Goal: Task Accomplishment & Management: Manage account settings

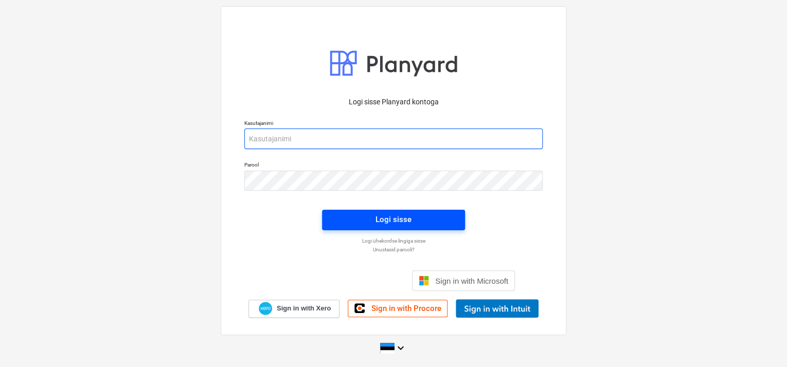
type input "[EMAIL_ADDRESS][DOMAIN_NAME]"
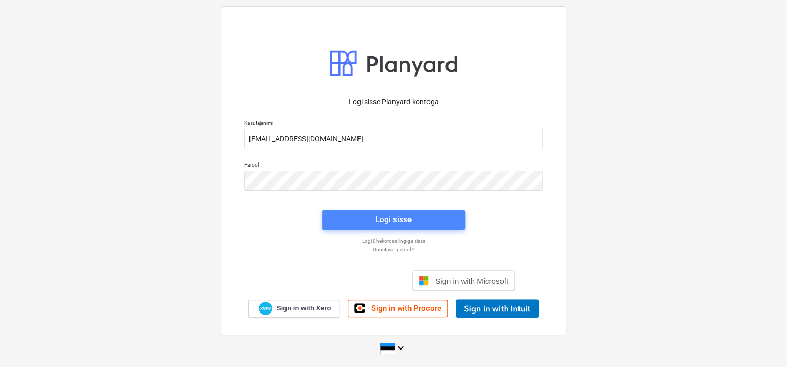
click at [374, 218] on span "Logi sisse" at bounding box center [393, 219] width 118 height 13
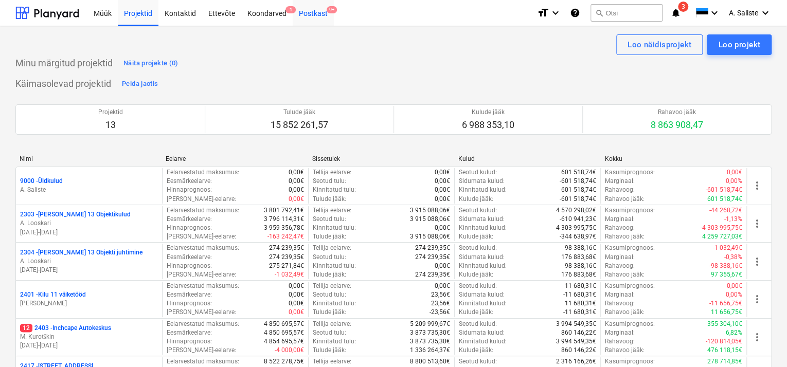
click at [323, 10] on div "Postkast 9+" at bounding box center [313, 12] width 41 height 26
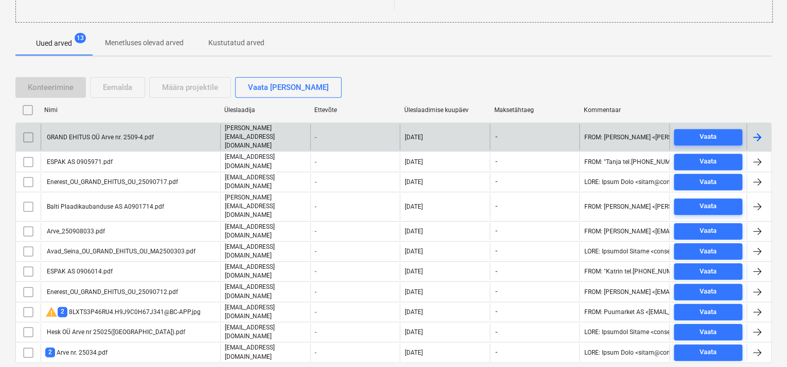
click at [124, 134] on div "GRAND EHITUS OÜ Arve nr. 2509-4.pdf" at bounding box center [99, 137] width 109 height 7
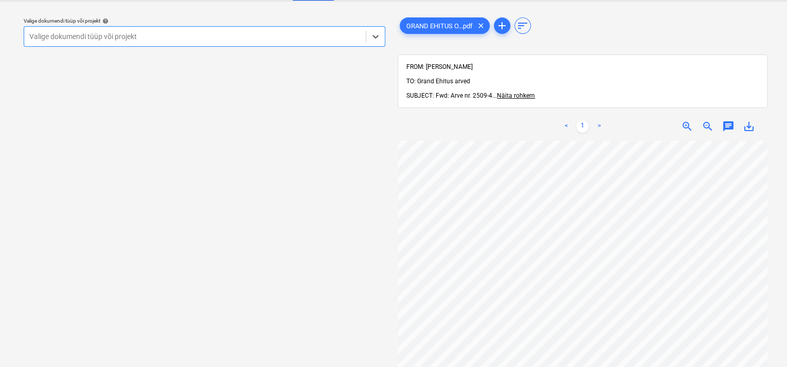
scroll to position [51, 0]
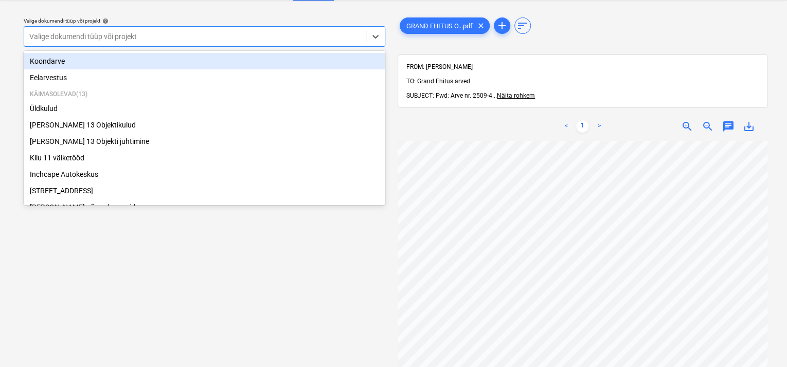
drag, startPoint x: 199, startPoint y: 31, endPoint x: 169, endPoint y: 54, distance: 37.5
click at [200, 31] on div at bounding box center [194, 36] width 331 height 10
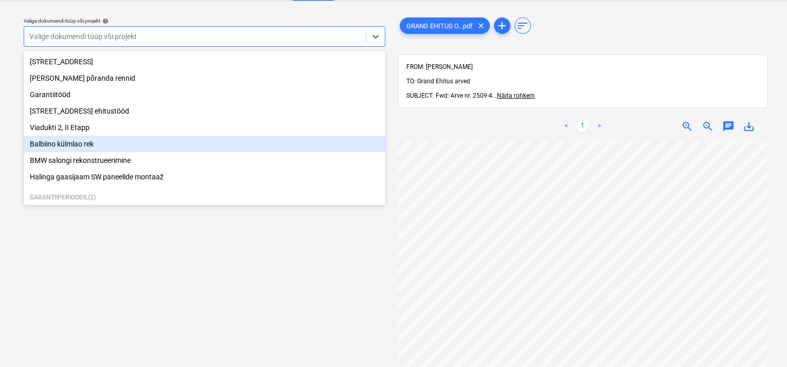
scroll to position [121, 0]
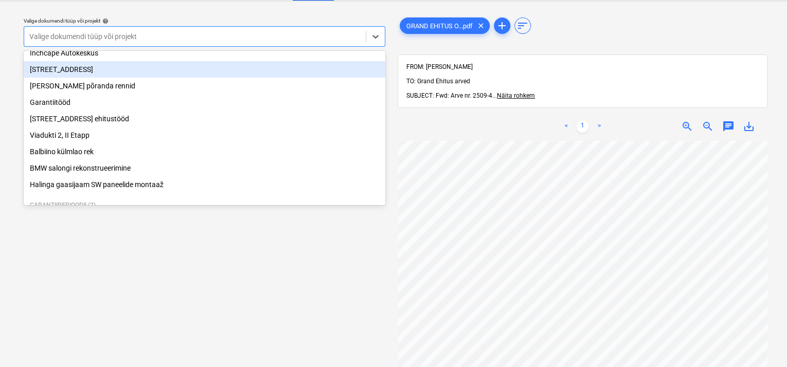
click at [81, 74] on div "[STREET_ADDRESS]" at bounding box center [205, 69] width 362 height 16
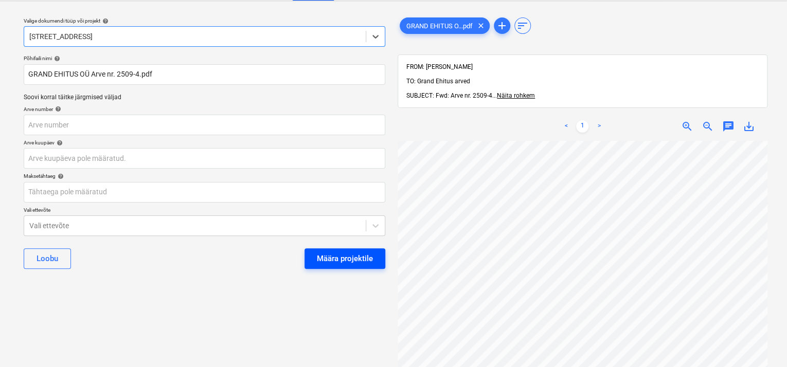
click at [312, 257] on button "Määra projektile" at bounding box center [345, 259] width 81 height 21
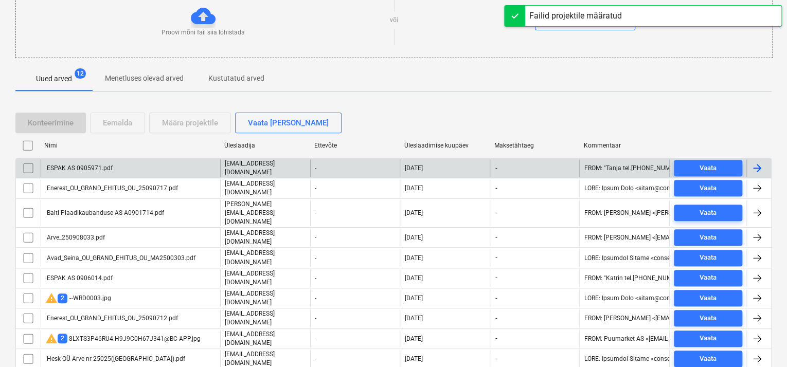
click at [126, 164] on div "ESPAK AS 0905971.pdf" at bounding box center [131, 168] width 180 height 17
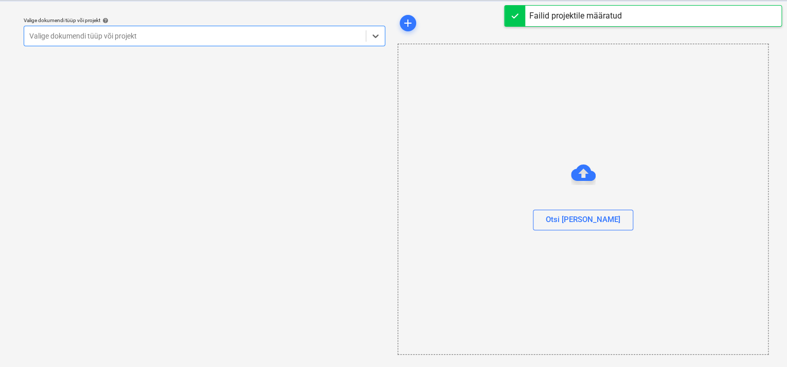
scroll to position [25, 0]
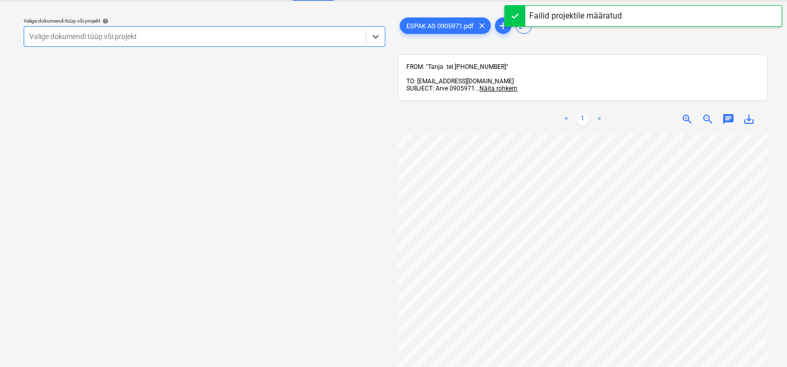
click at [327, 31] on div at bounding box center [194, 36] width 331 height 10
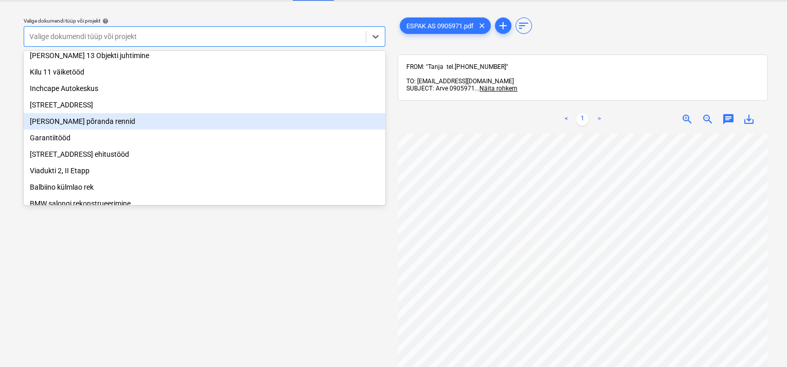
scroll to position [103, 0]
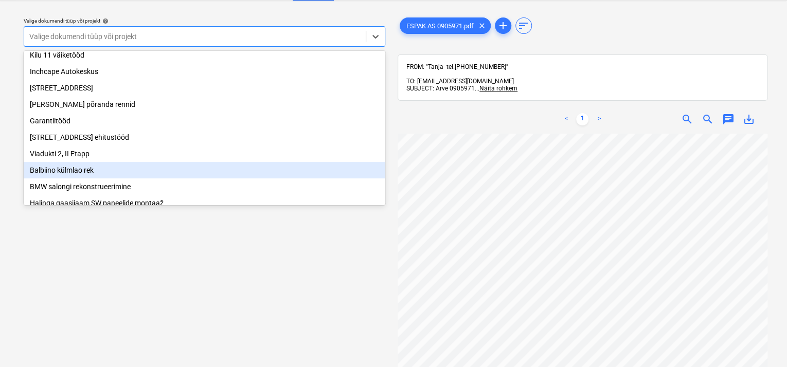
click at [97, 171] on div "Balbiino külmlao rek" at bounding box center [205, 170] width 362 height 16
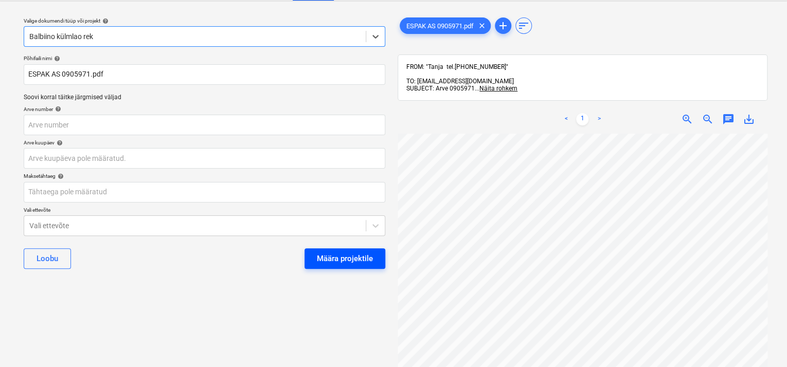
click at [358, 253] on div "Määra projektile" at bounding box center [345, 258] width 56 height 13
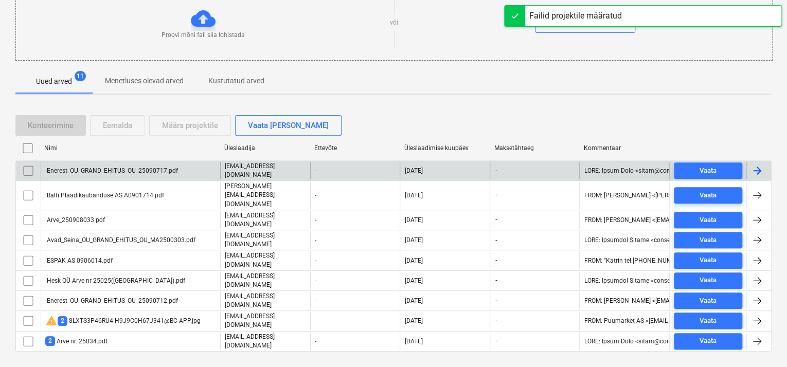
click at [115, 167] on div "Enerest_OU_GRAND_EHITUS_OU_25090717.pdf" at bounding box center [111, 170] width 133 height 7
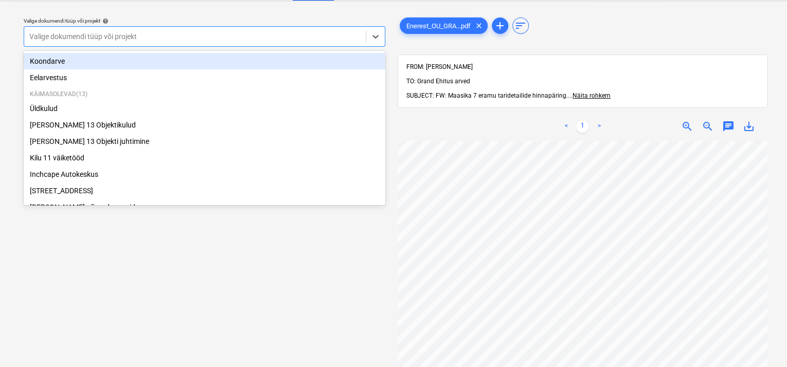
click at [299, 34] on div at bounding box center [194, 36] width 331 height 10
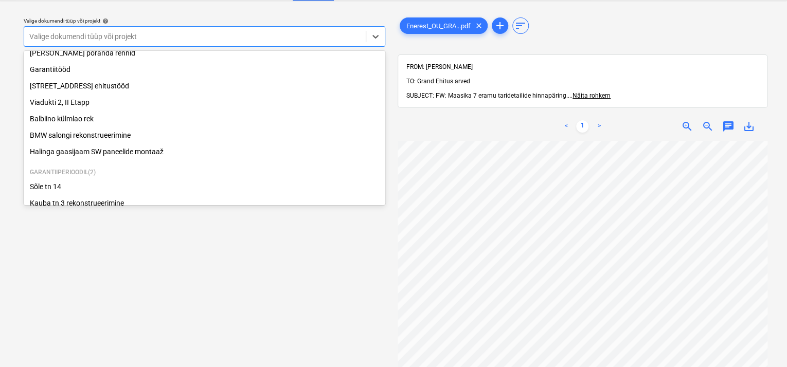
scroll to position [173, 0]
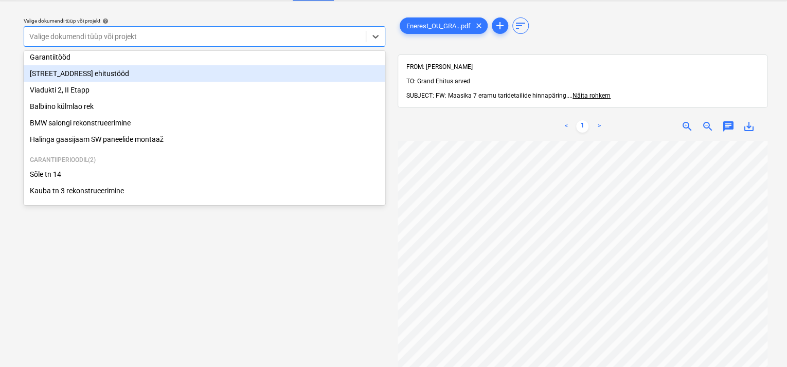
click at [56, 73] on div "[STREET_ADDRESS] ehitustööd" at bounding box center [205, 73] width 362 height 16
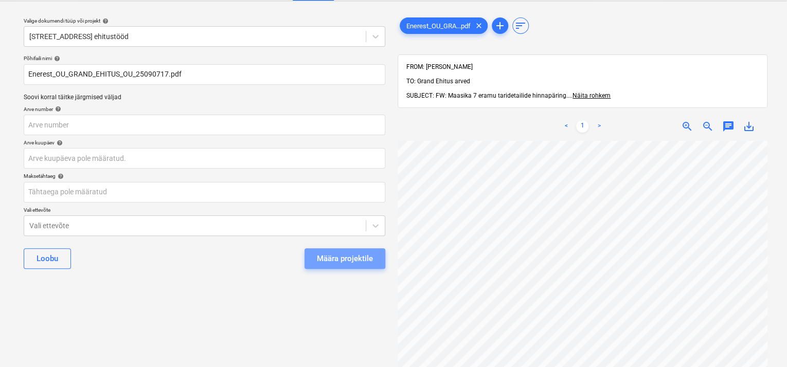
click at [339, 257] on div "Määra projektile" at bounding box center [345, 258] width 56 height 13
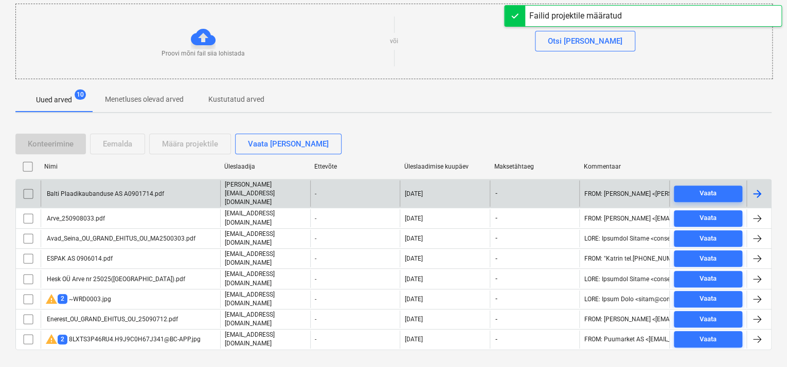
click at [119, 182] on div "Balti Plaadikaubanduse AS A0901714.pdf" at bounding box center [131, 194] width 180 height 26
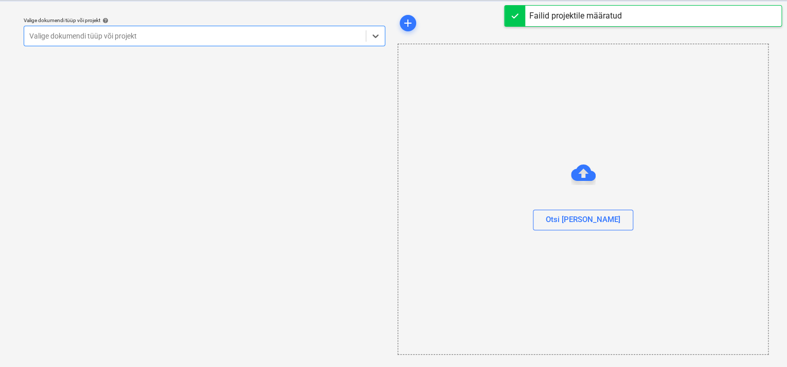
scroll to position [25, 0]
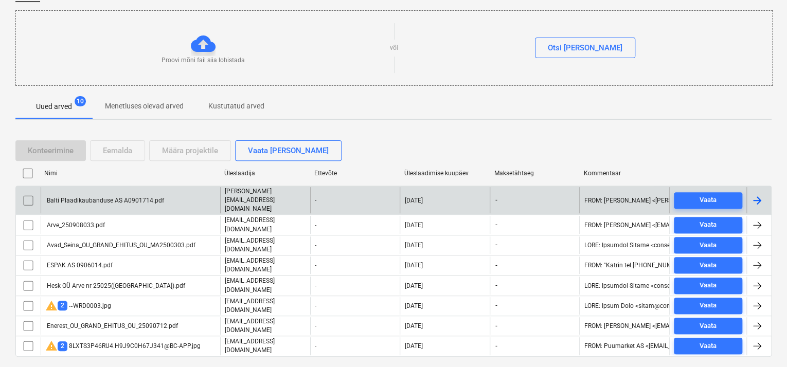
scroll to position [107, 0]
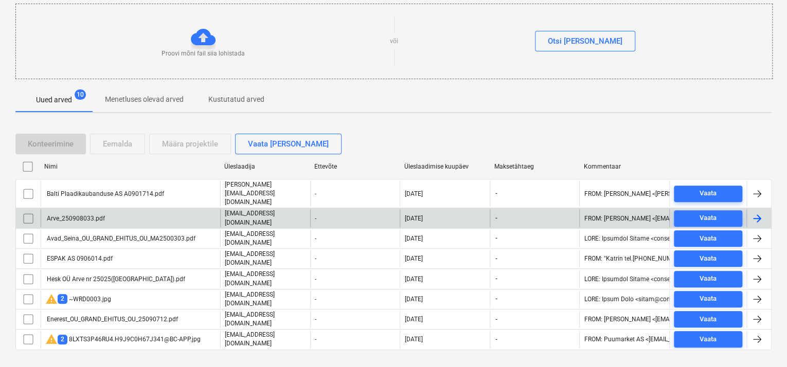
click at [89, 215] on div "Arve_250908033.pdf" at bounding box center [75, 218] width 60 height 7
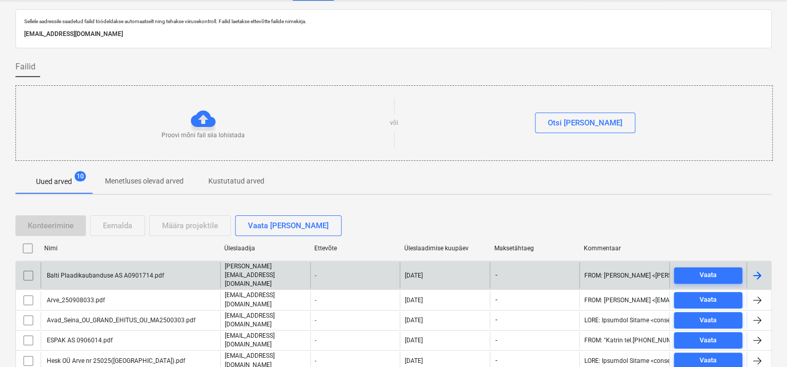
scroll to position [107, 0]
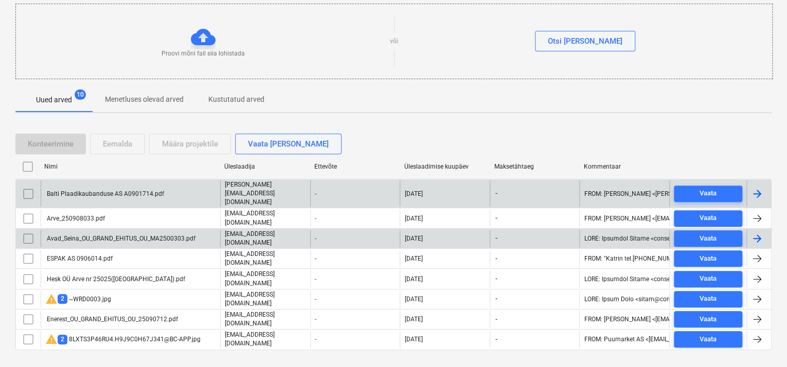
click at [101, 235] on div "Avad_Seina_OU_GRAND_EHITUS_OU_MA2500303.pdf" at bounding box center [120, 238] width 150 height 7
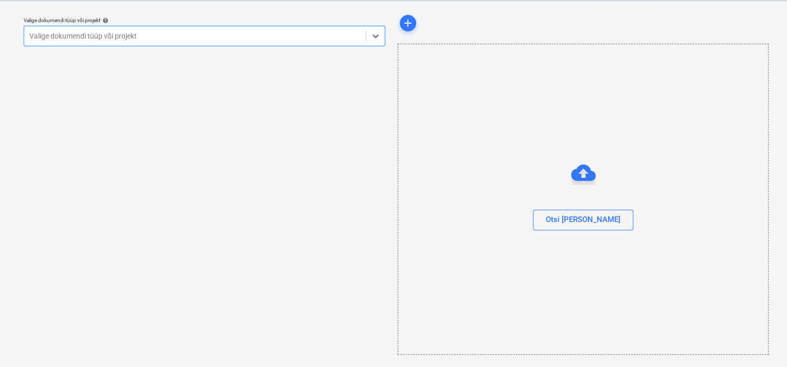
scroll to position [25, 0]
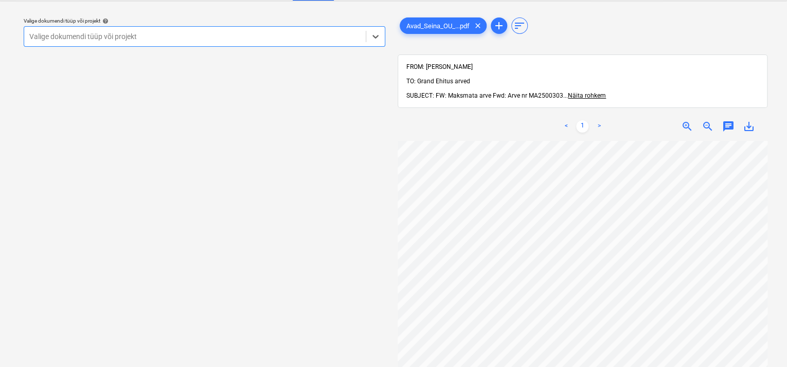
click at [312, 32] on div at bounding box center [194, 36] width 331 height 10
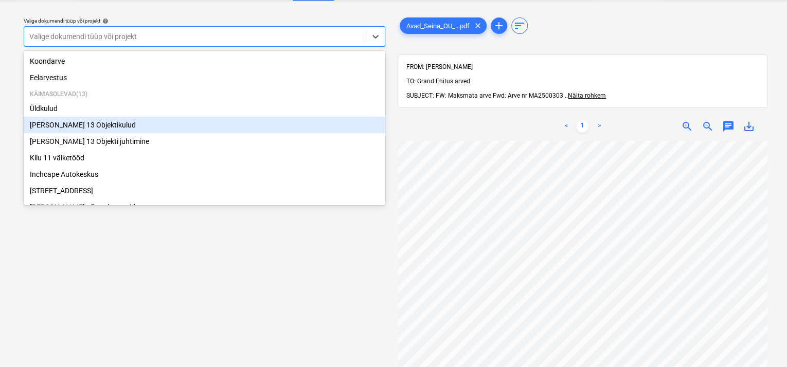
scroll to position [173, 0]
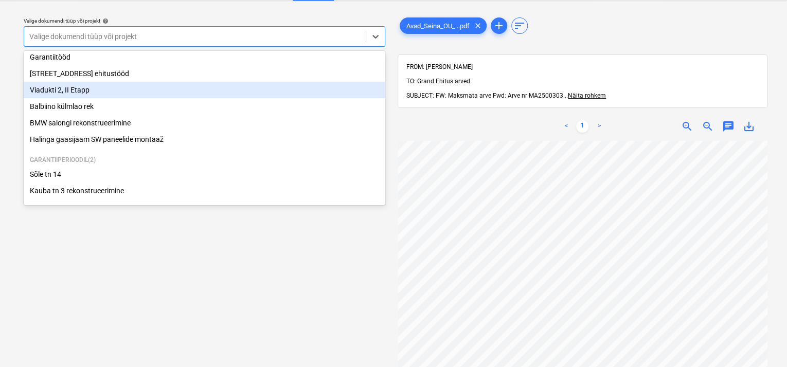
click at [102, 94] on div "Viadukti 2, II Etapp" at bounding box center [205, 90] width 362 height 16
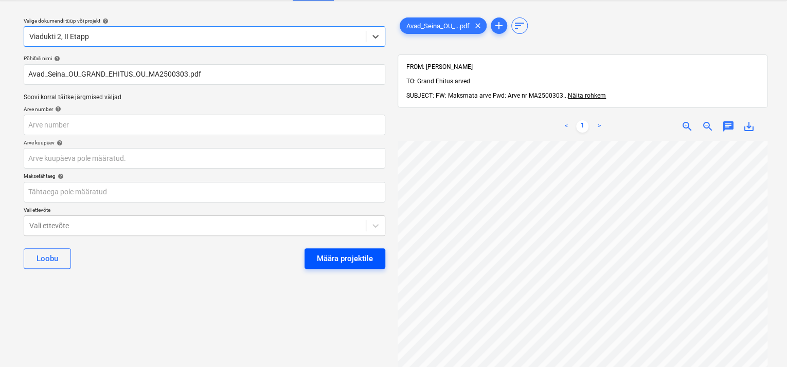
click at [342, 254] on div "Määra projektile" at bounding box center [345, 258] width 56 height 13
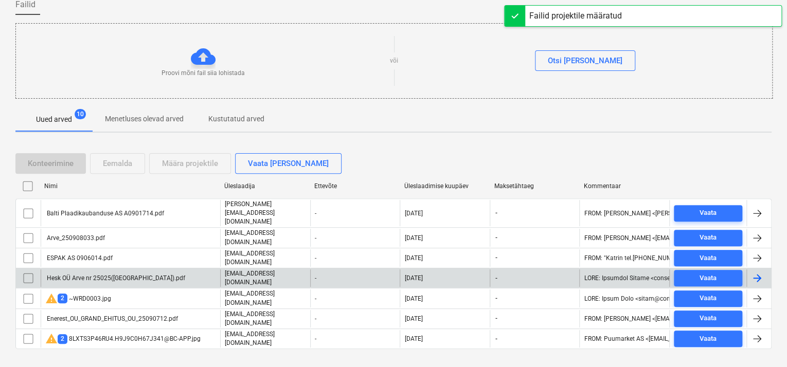
scroll to position [88, 0]
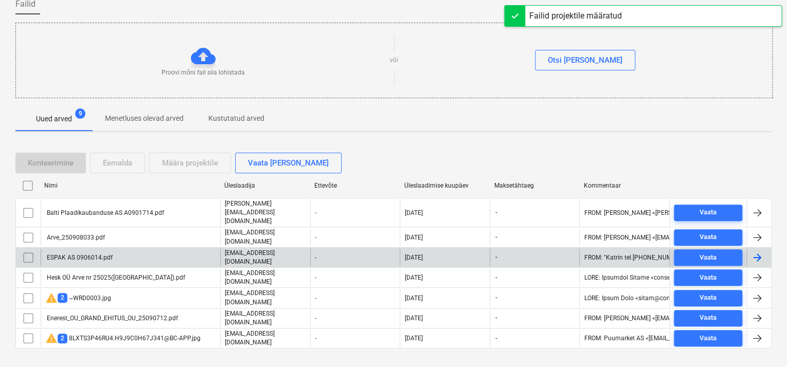
click at [141, 249] on div "ESPAK AS 0906014.pdf" at bounding box center [131, 257] width 180 height 17
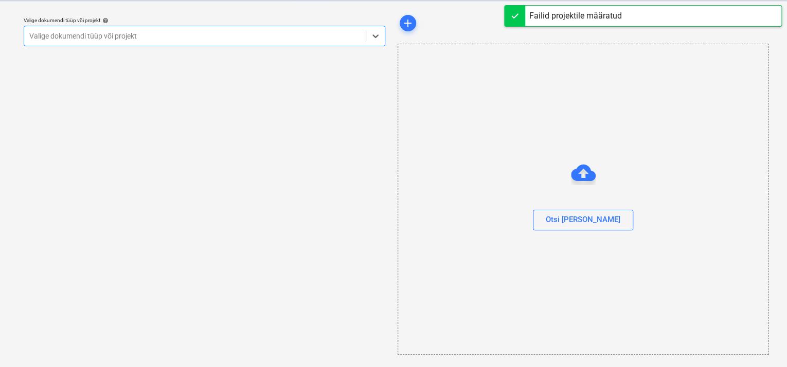
scroll to position [25, 0]
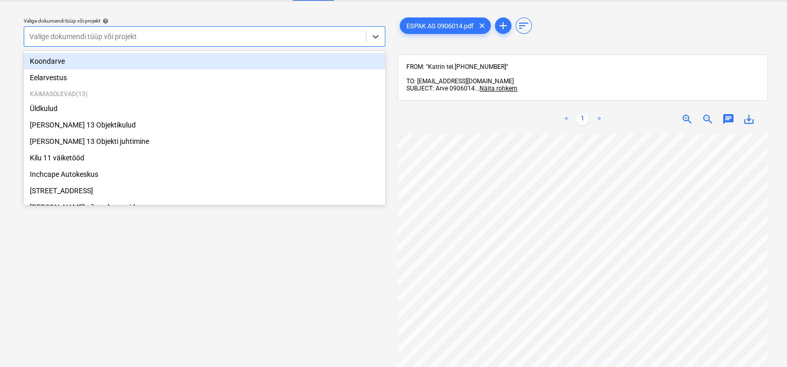
click at [302, 41] on div at bounding box center [194, 36] width 331 height 10
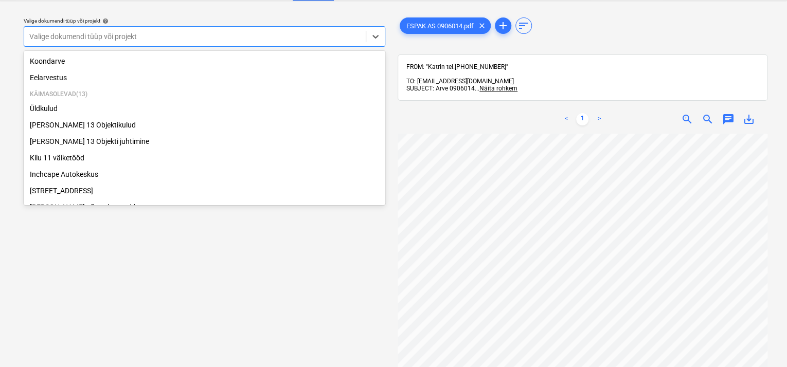
scroll to position [173, 0]
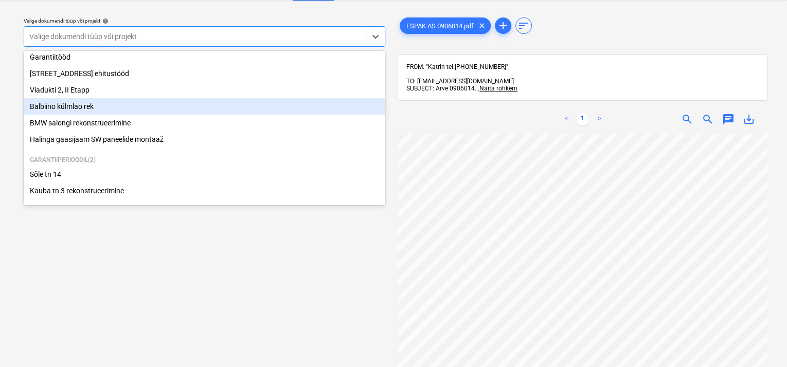
click at [101, 109] on div "Balbiino külmlao rek" at bounding box center [205, 106] width 362 height 16
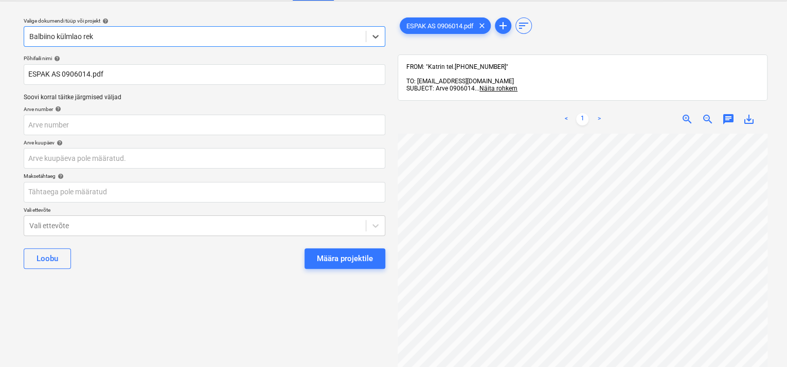
click at [321, 252] on div "Määra projektile" at bounding box center [345, 258] width 56 height 13
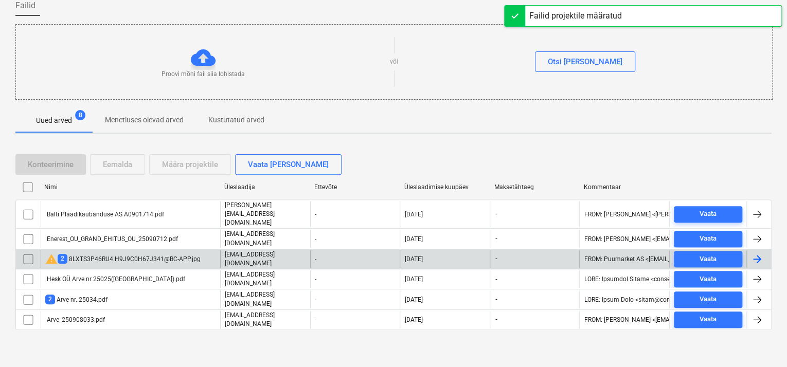
scroll to position [69, 0]
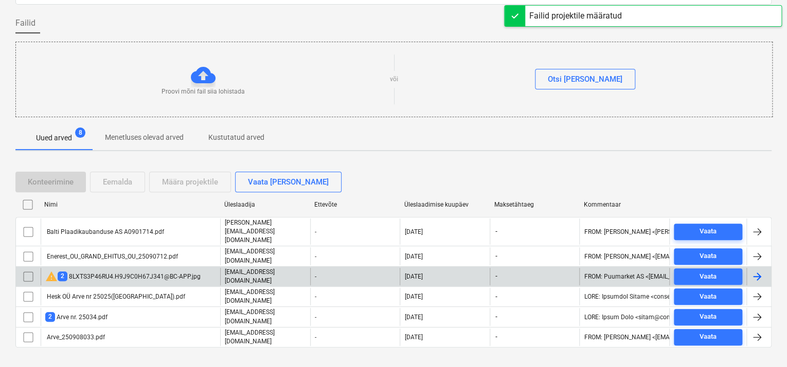
click at [111, 271] on div "warning 2 8LXTS3P46RU4.H9J9C0H67J341@BC-APP.jpg" at bounding box center [122, 277] width 155 height 12
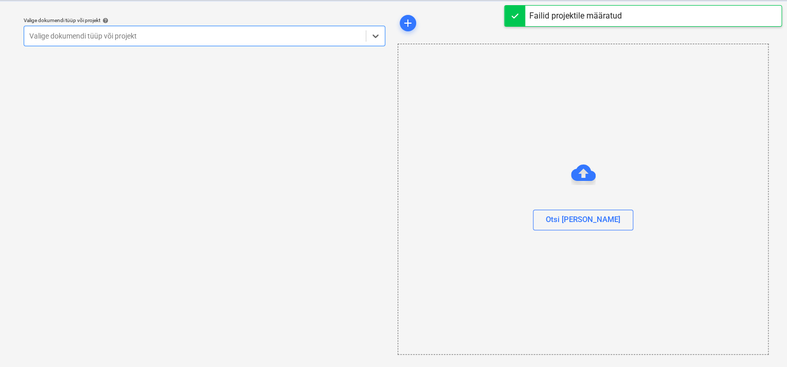
scroll to position [25, 0]
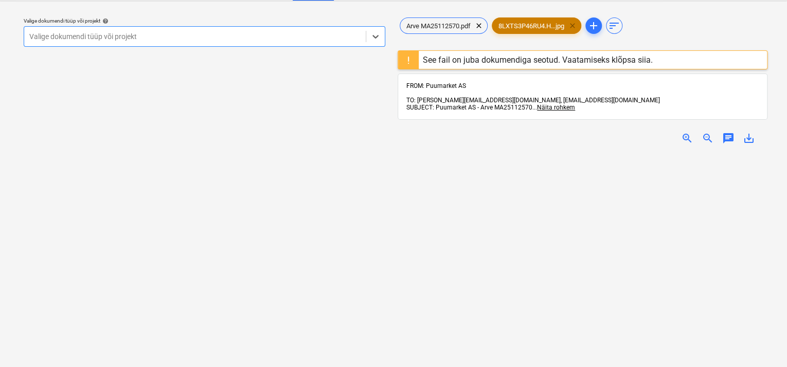
click at [576, 28] on span "clear" at bounding box center [573, 26] width 12 height 12
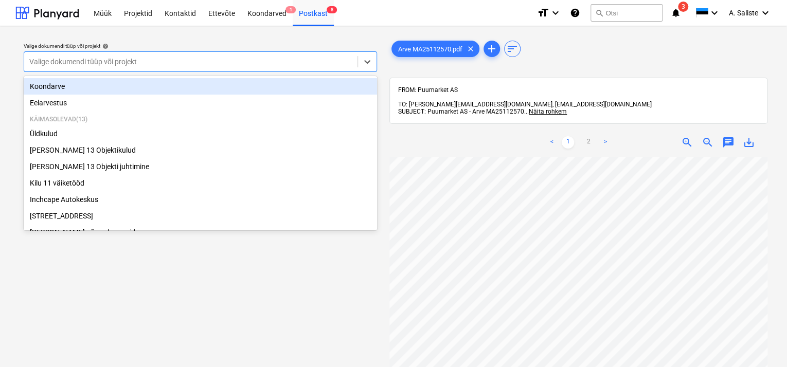
click at [329, 57] on div at bounding box center [190, 62] width 323 height 10
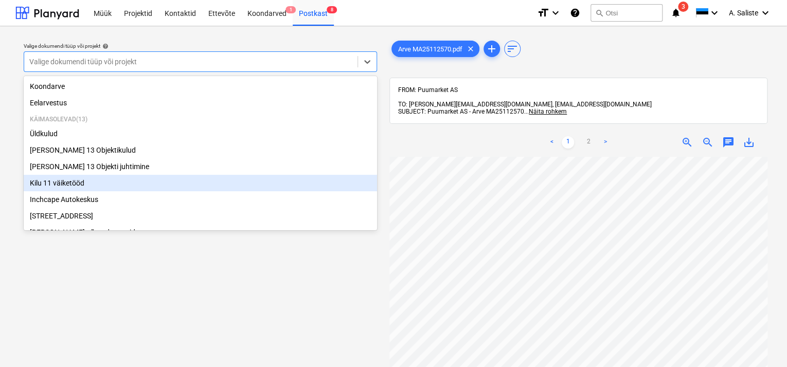
scroll to position [173, 0]
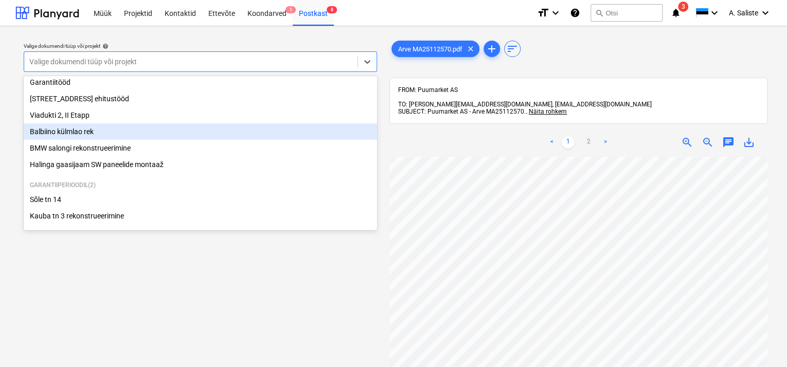
click at [85, 126] on div "Balbiino külmlao rek" at bounding box center [201, 131] width 354 height 16
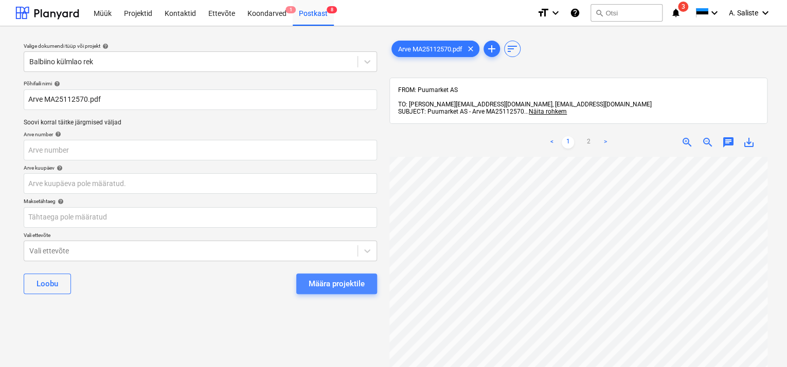
click at [313, 275] on button "Määra projektile" at bounding box center [336, 284] width 81 height 21
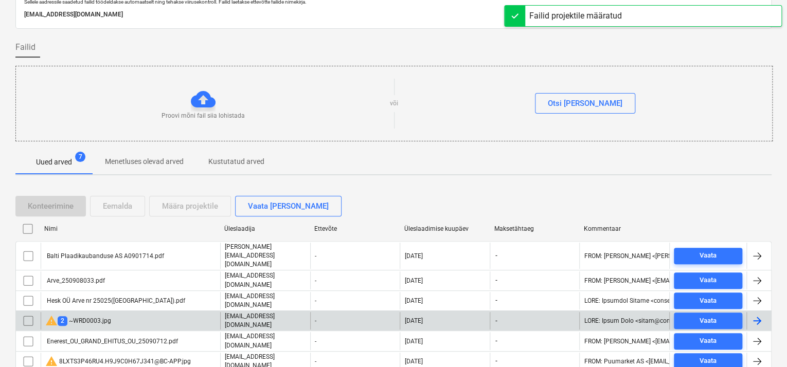
scroll to position [69, 0]
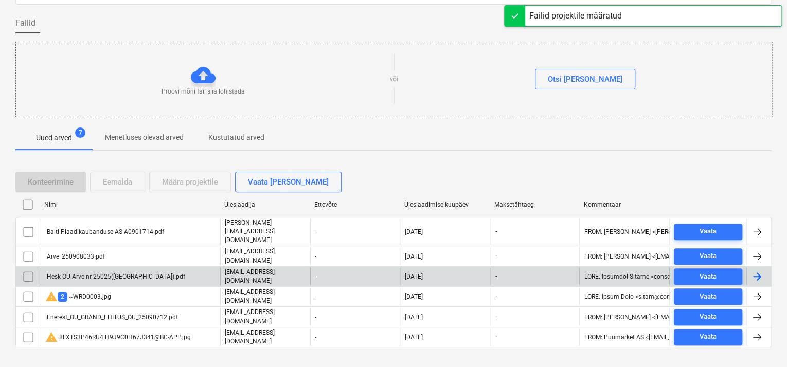
click at [76, 273] on div "Hesk OÜ Arve nr 25025([GEOGRAPHIC_DATA]).pdf" at bounding box center [115, 276] width 140 height 7
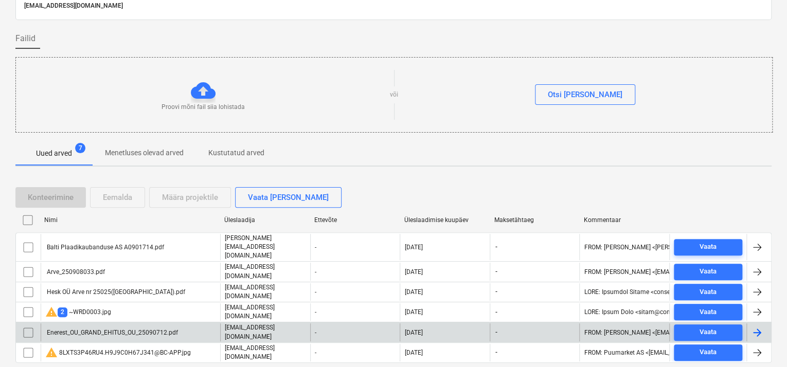
scroll to position [69, 0]
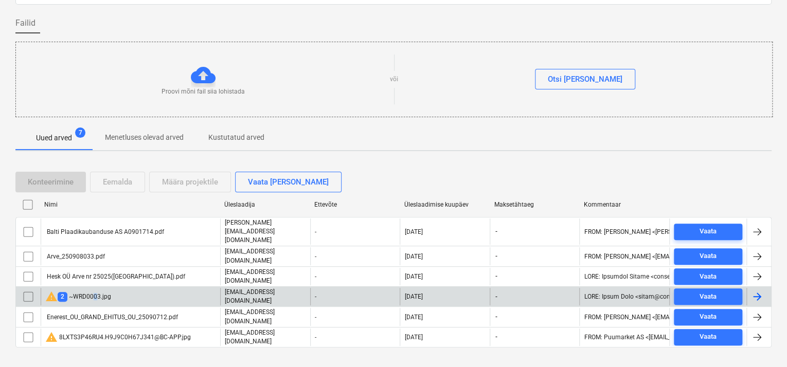
click at [96, 291] on div "warning 2 ~WRD0003.jpg" at bounding box center [78, 297] width 66 height 12
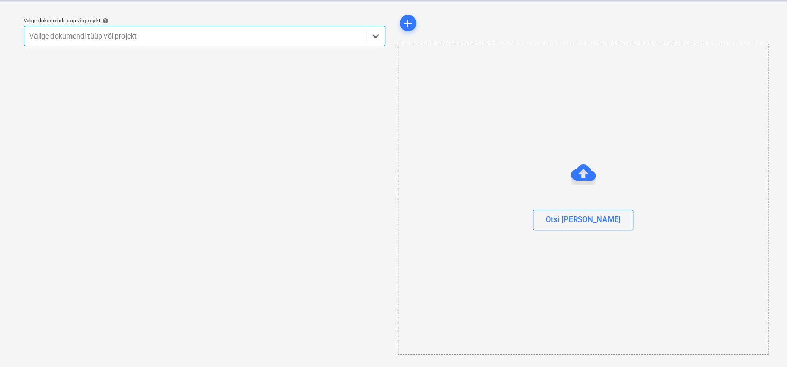
scroll to position [25, 0]
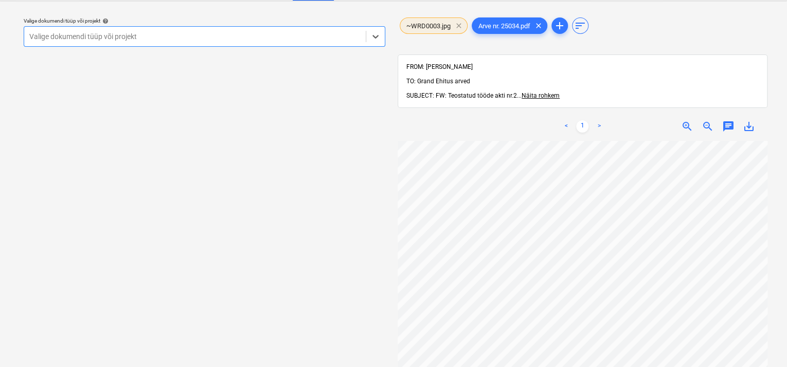
click at [459, 24] on span "clear" at bounding box center [459, 26] width 12 height 12
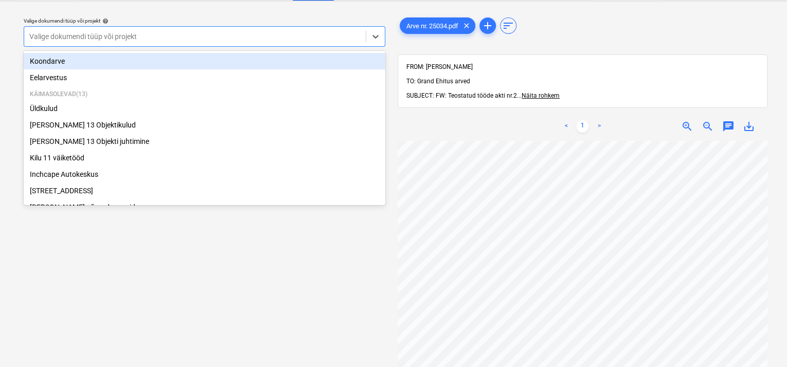
drag, startPoint x: 270, startPoint y: 27, endPoint x: 249, endPoint y: 45, distance: 27.3
click at [270, 28] on div "Valige dokumendi tüüp või projekt" at bounding box center [205, 36] width 362 height 21
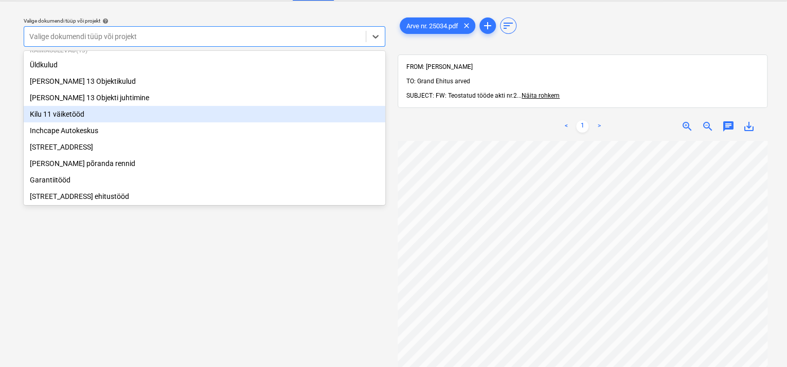
scroll to position [51, 0]
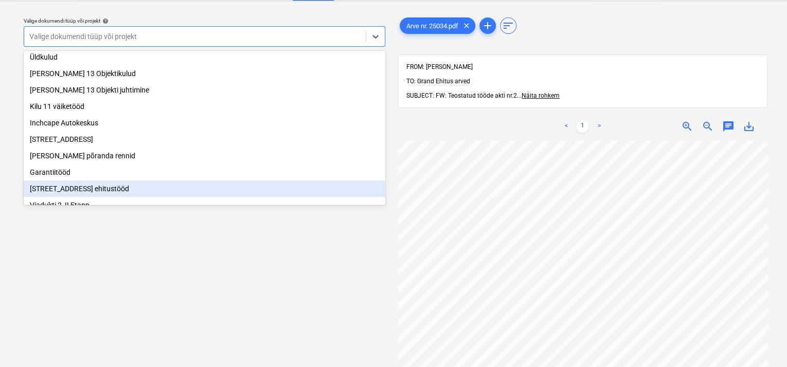
click at [82, 190] on div "[STREET_ADDRESS] ehitustööd" at bounding box center [205, 189] width 362 height 16
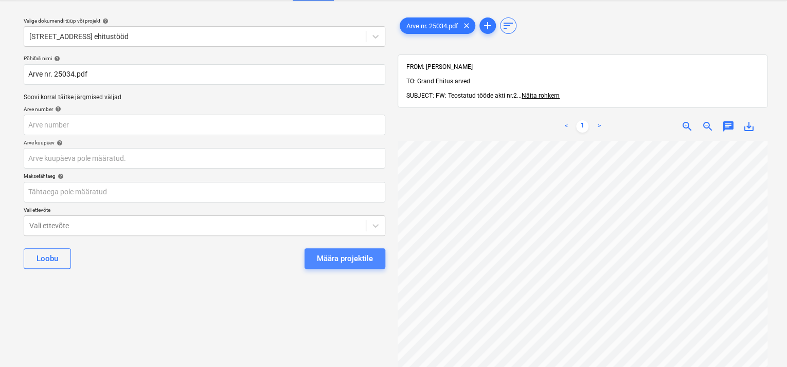
click at [341, 253] on div "Määra projektile" at bounding box center [345, 258] width 56 height 13
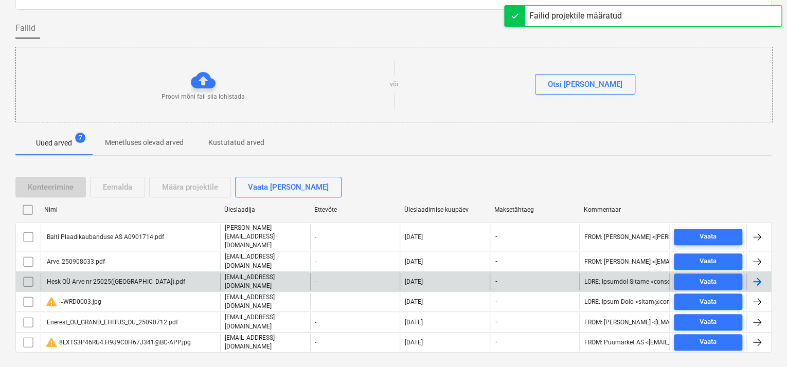
scroll to position [69, 0]
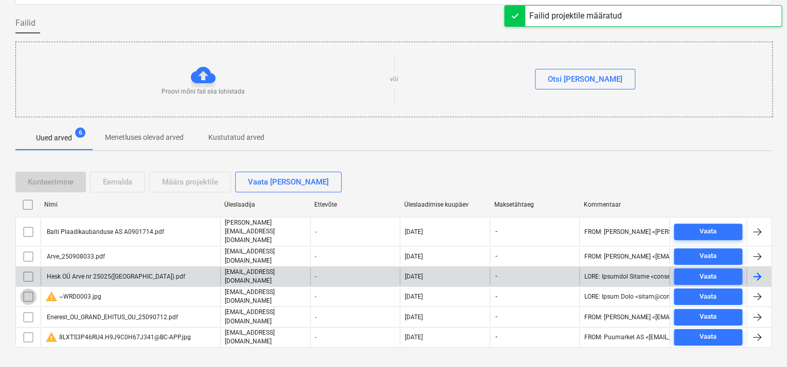
drag, startPoint x: 31, startPoint y: 280, endPoint x: 41, endPoint y: 270, distance: 14.6
click at [32, 289] on input "checkbox" at bounding box center [28, 297] width 16 height 16
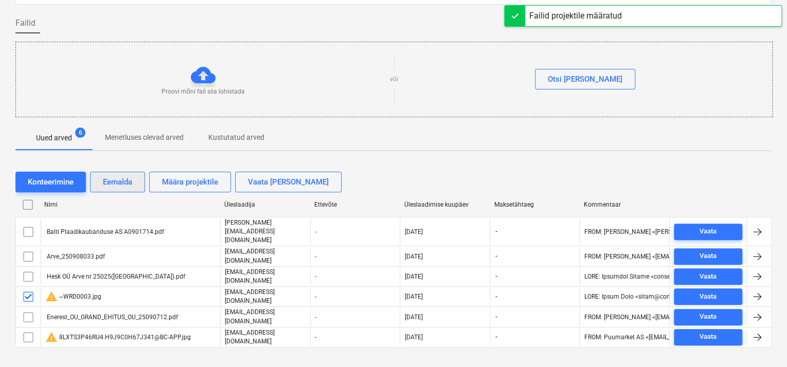
click at [107, 178] on div "Eemalda" at bounding box center [117, 181] width 29 height 13
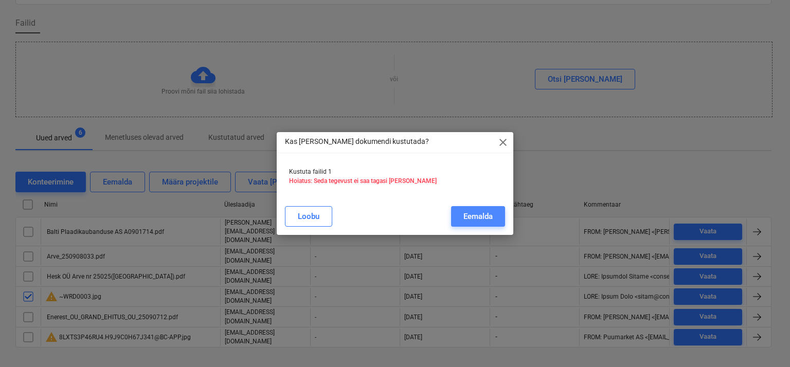
click at [461, 215] on button "Eemalda" at bounding box center [478, 216] width 54 height 21
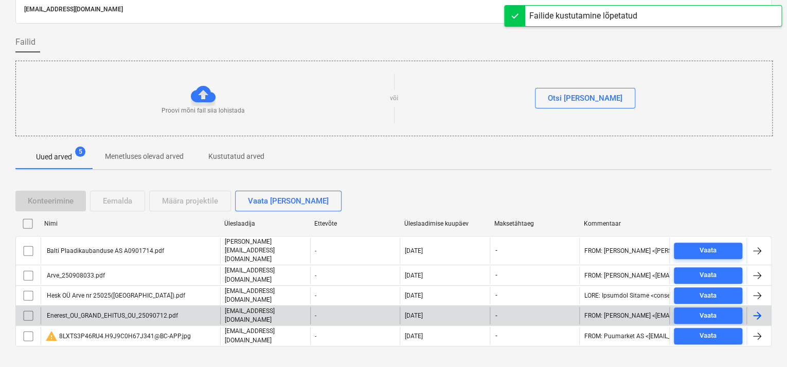
click at [142, 312] on div "Enerest_OU_GRAND_EHITUS_OU_25090712.pdf" at bounding box center [111, 315] width 133 height 7
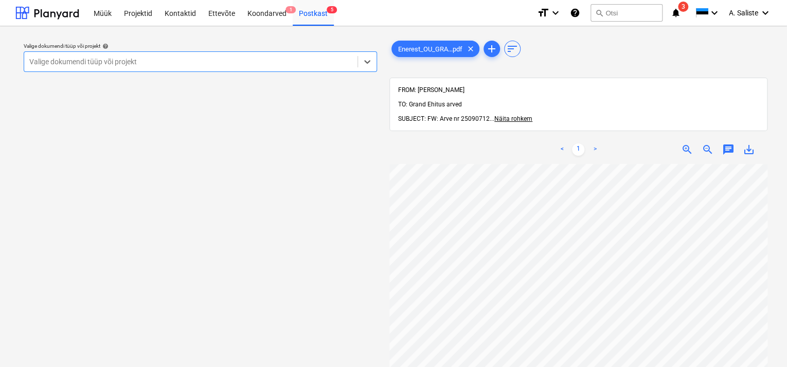
drag, startPoint x: 325, startPoint y: 64, endPoint x: 299, endPoint y: 75, distance: 28.4
click at [326, 64] on div at bounding box center [190, 62] width 323 height 10
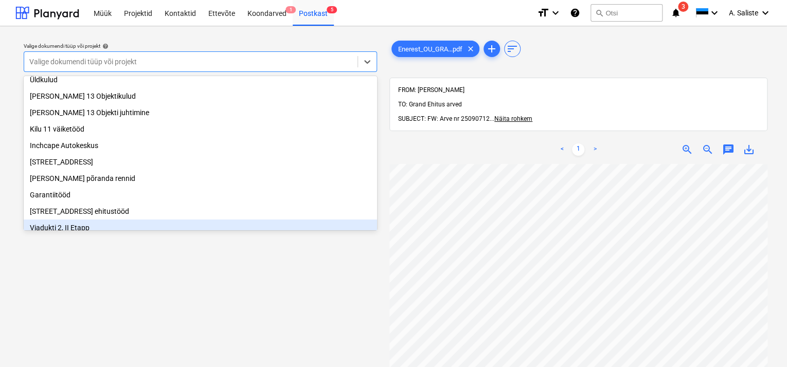
scroll to position [103, 0]
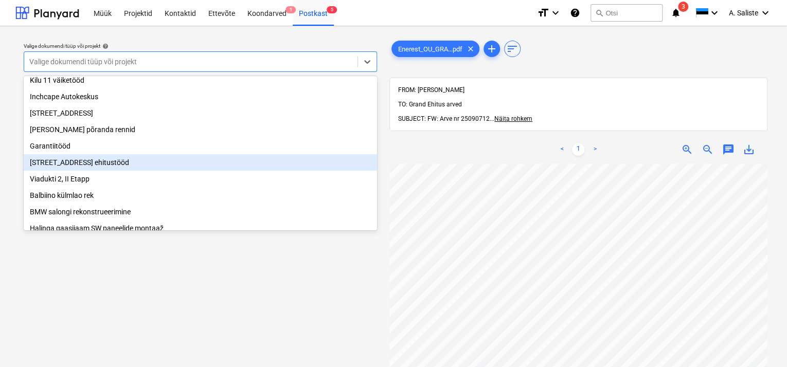
click at [87, 166] on div "[STREET_ADDRESS] ehitustööd" at bounding box center [201, 162] width 354 height 16
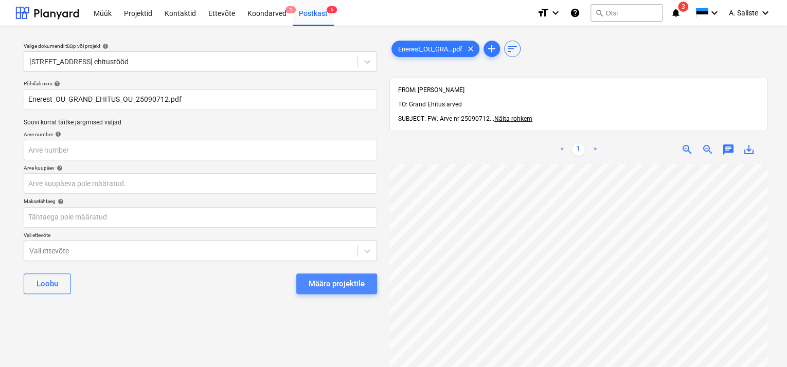
click at [311, 280] on div "Määra projektile" at bounding box center [337, 283] width 56 height 13
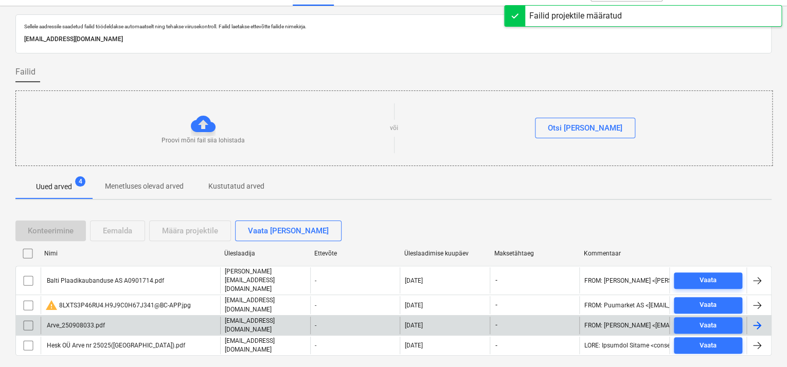
scroll to position [31, 0]
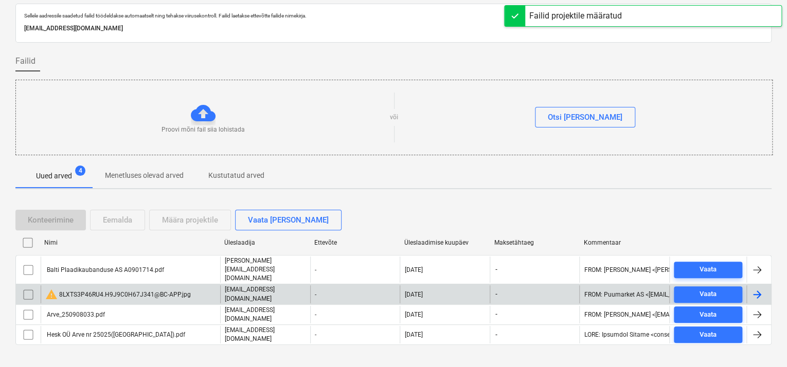
click at [151, 289] on div "warning 8LXTS3P46RU4.H9J9C0H67J341@BC-APP.jpg" at bounding box center [118, 295] width 146 height 12
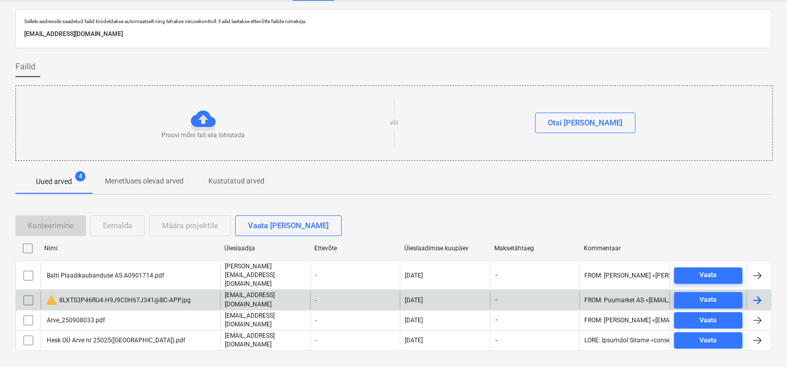
click at [26, 292] on input "checkbox" at bounding box center [28, 300] width 16 height 16
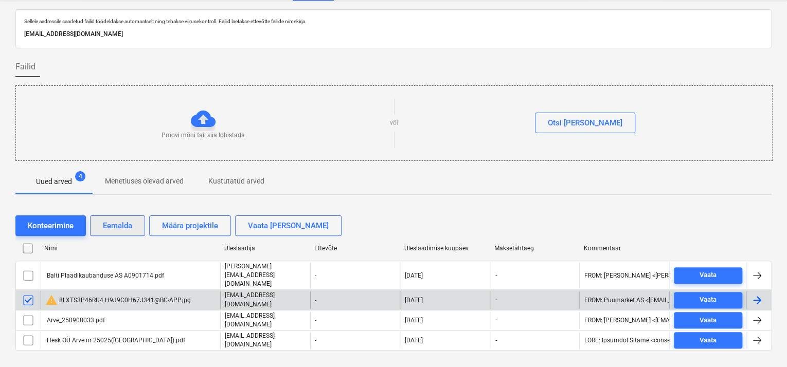
click at [111, 226] on div "Eemalda" at bounding box center [117, 225] width 29 height 13
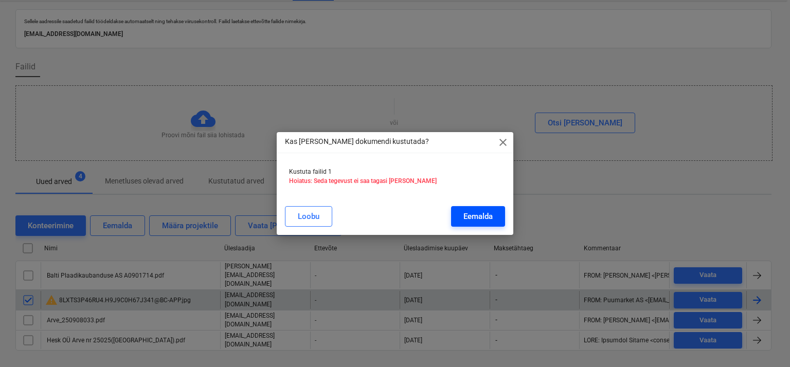
click at [487, 224] on button "Eemalda" at bounding box center [478, 216] width 54 height 21
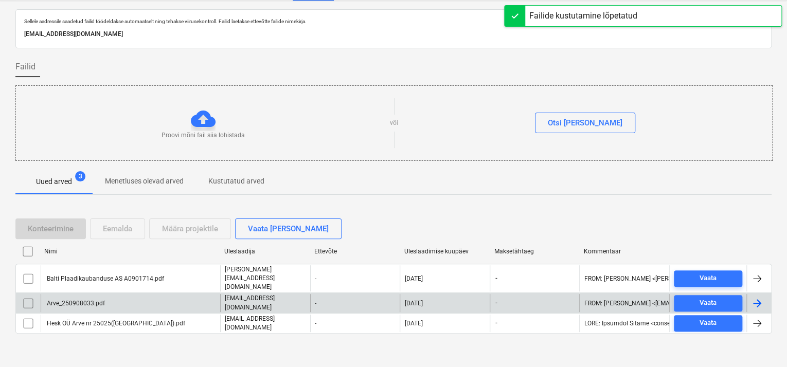
click at [127, 300] on div "Arve_250908033.pdf" at bounding box center [131, 302] width 180 height 17
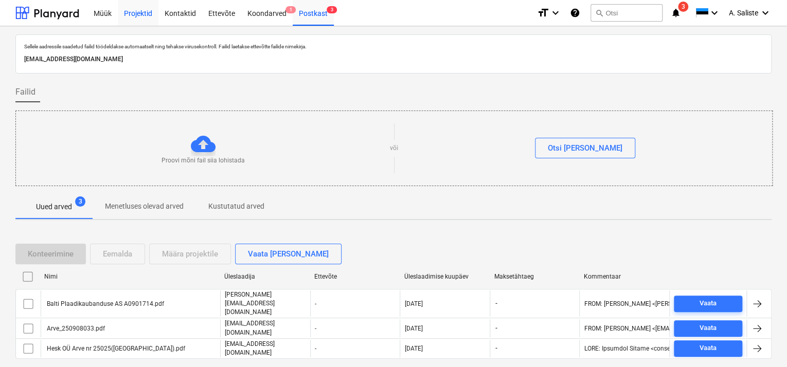
click at [134, 8] on div "Projektid" at bounding box center [138, 12] width 41 height 26
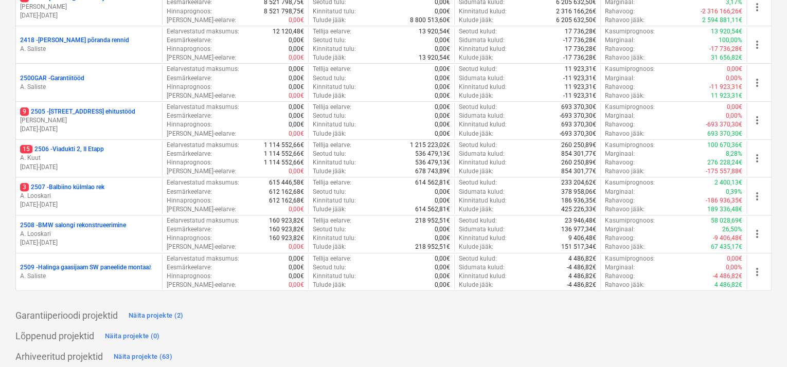
scroll to position [373, 0]
